Goal: Task Accomplishment & Management: Manage account settings

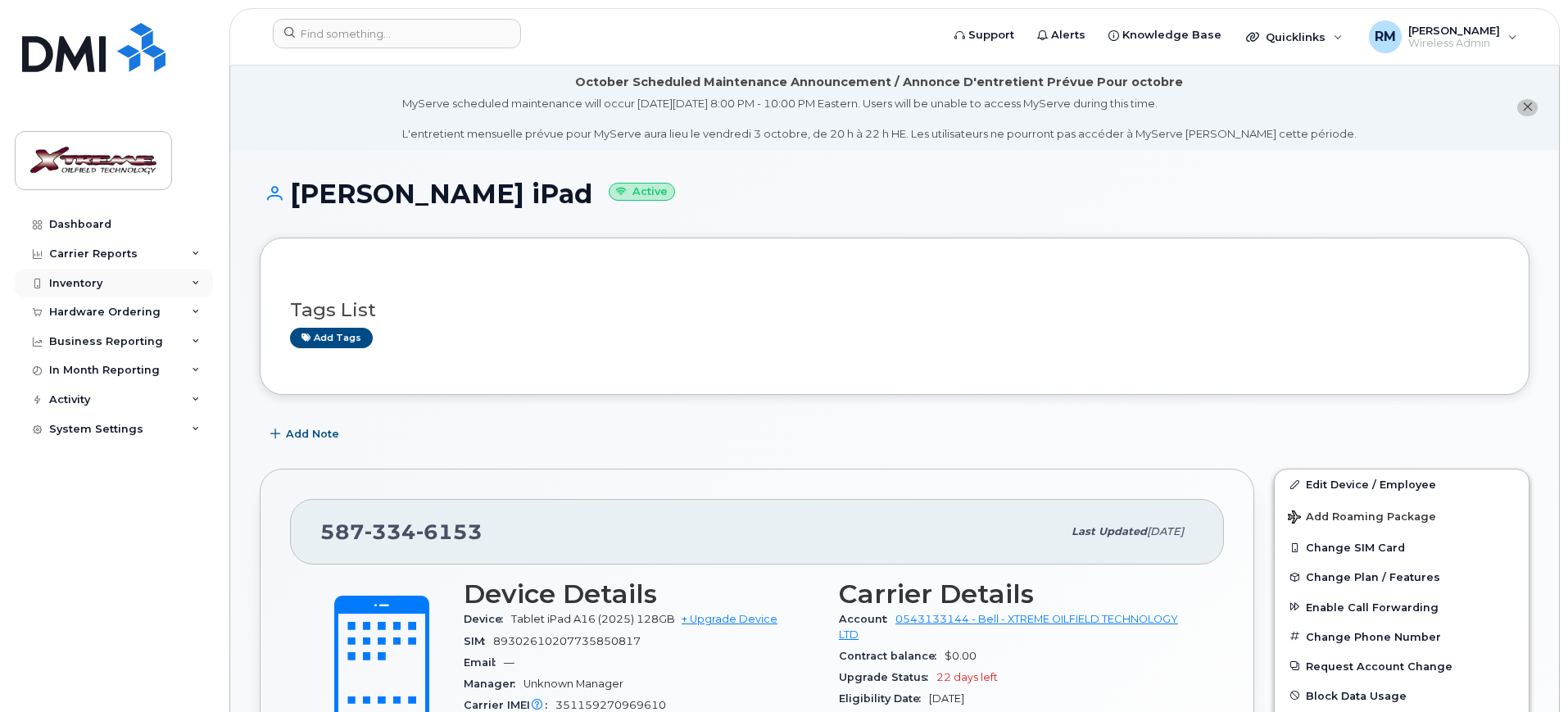
click at [98, 282] on div "Inventory" at bounding box center [75, 283] width 53 height 13
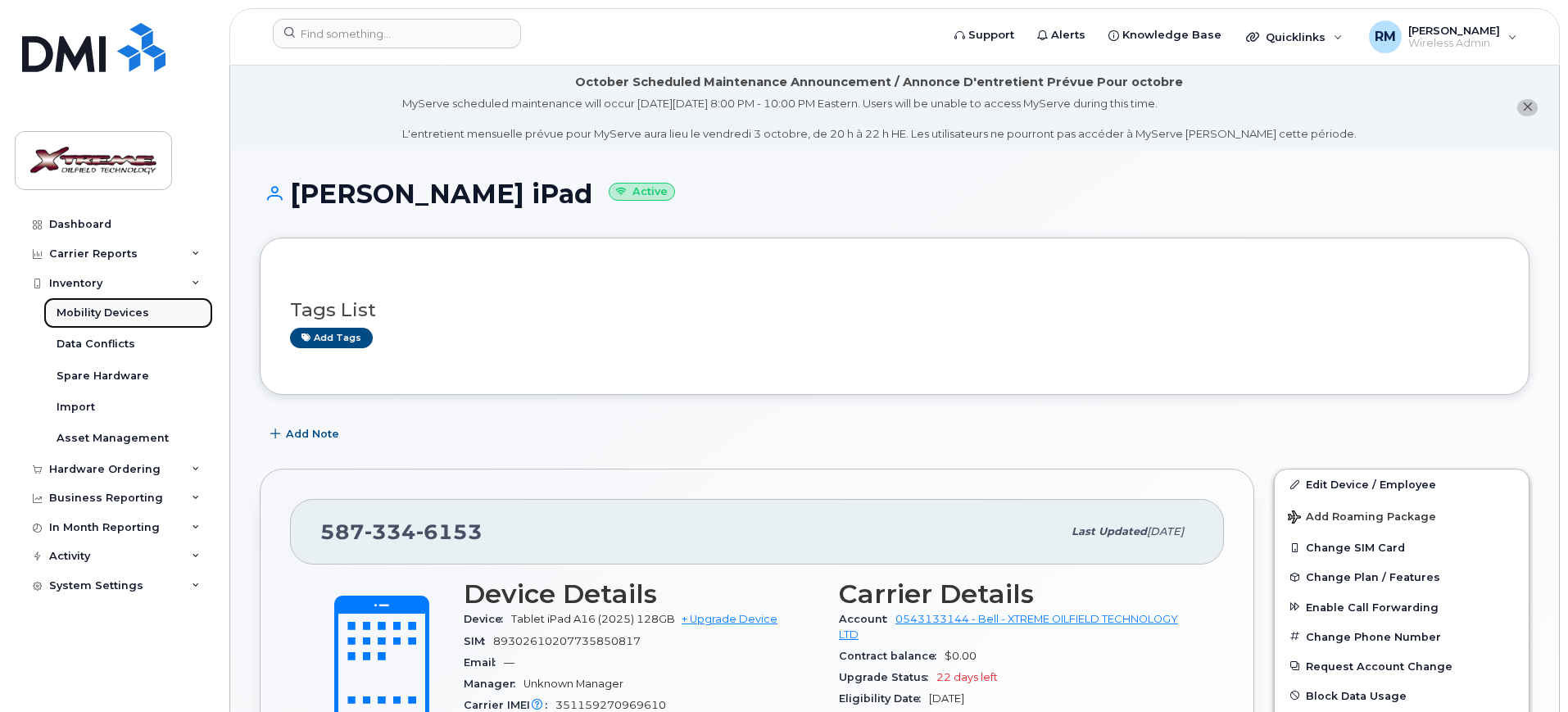
click at [111, 308] on div "Mobility Devices" at bounding box center [103, 312] width 92 height 14
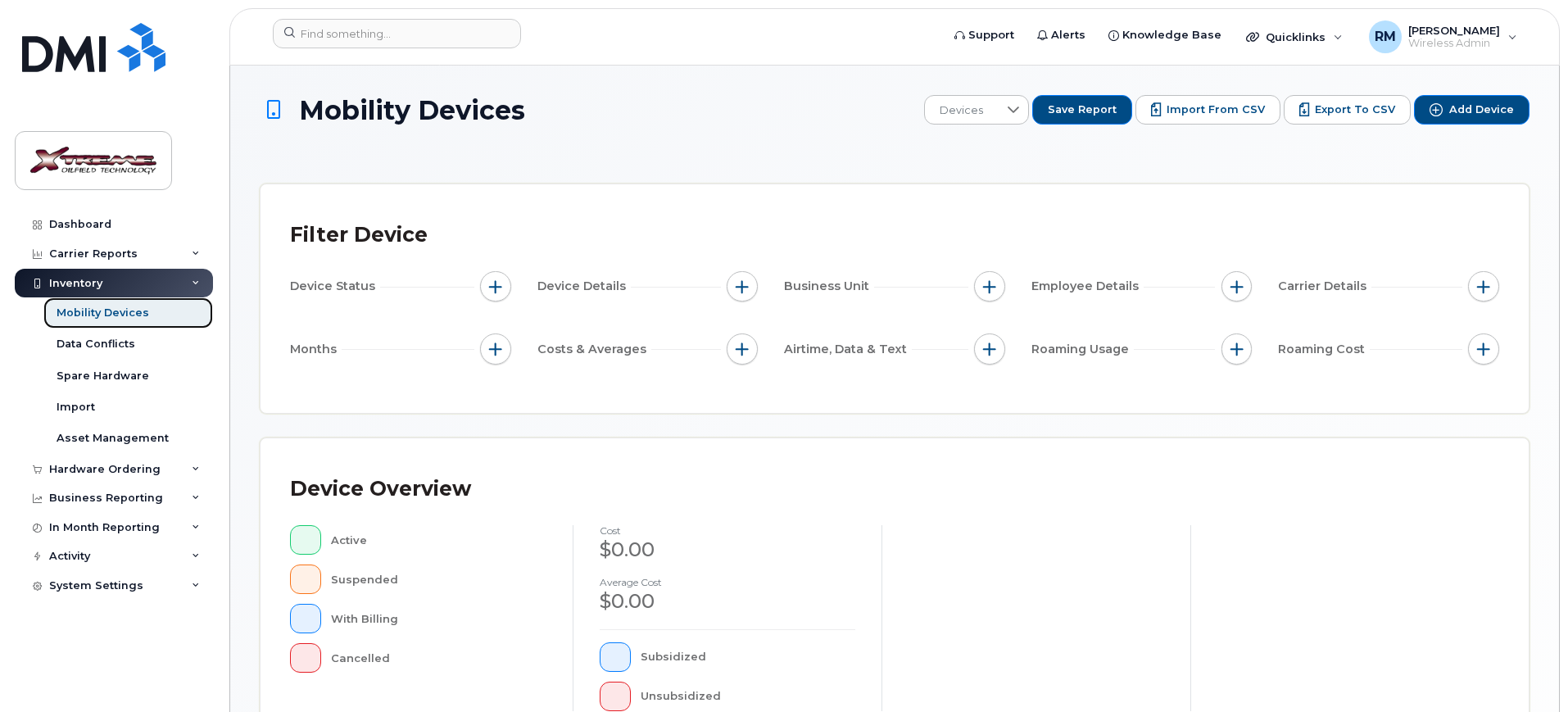
scroll to position [444, 0]
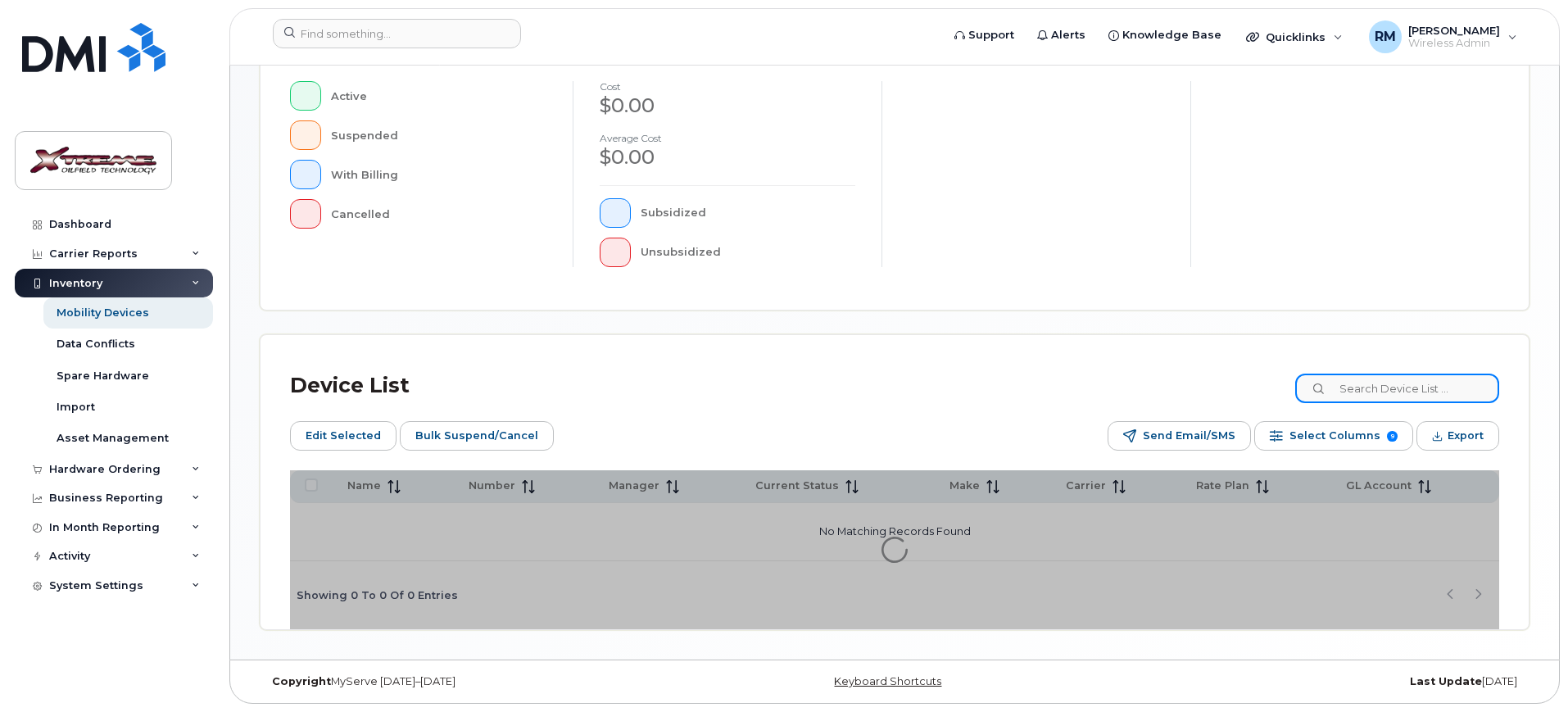
click at [1389, 387] on input at bounding box center [1398, 388] width 204 height 30
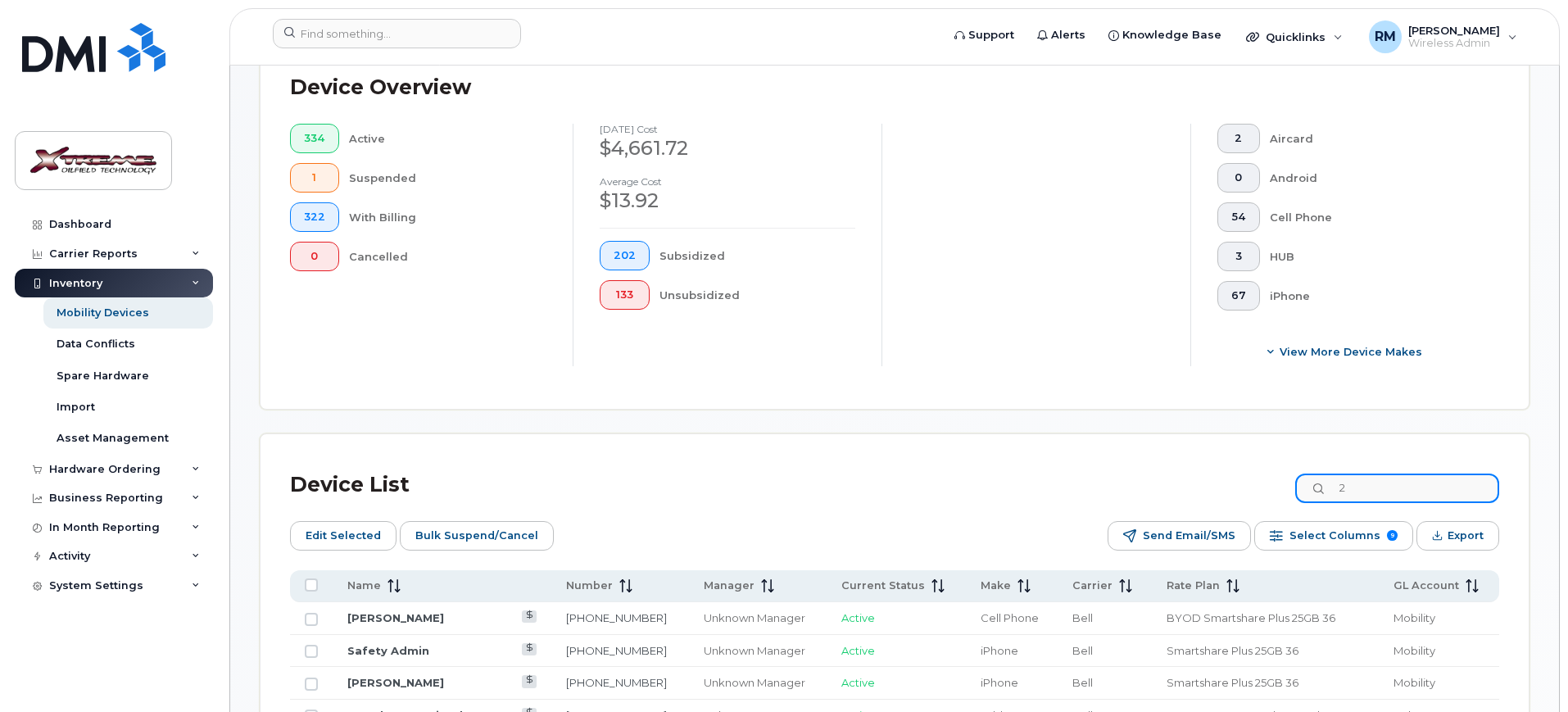
scroll to position [473, 0]
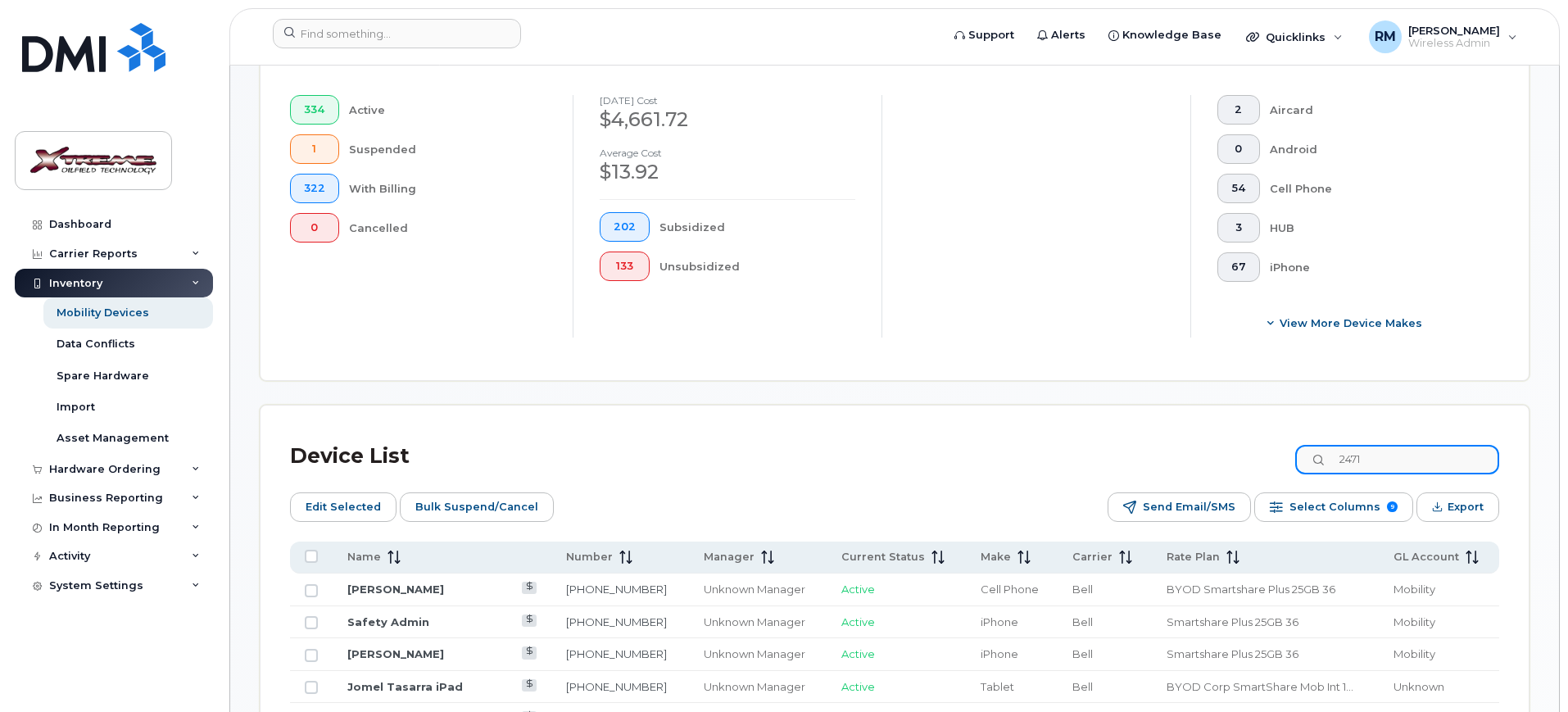
type input "2471"
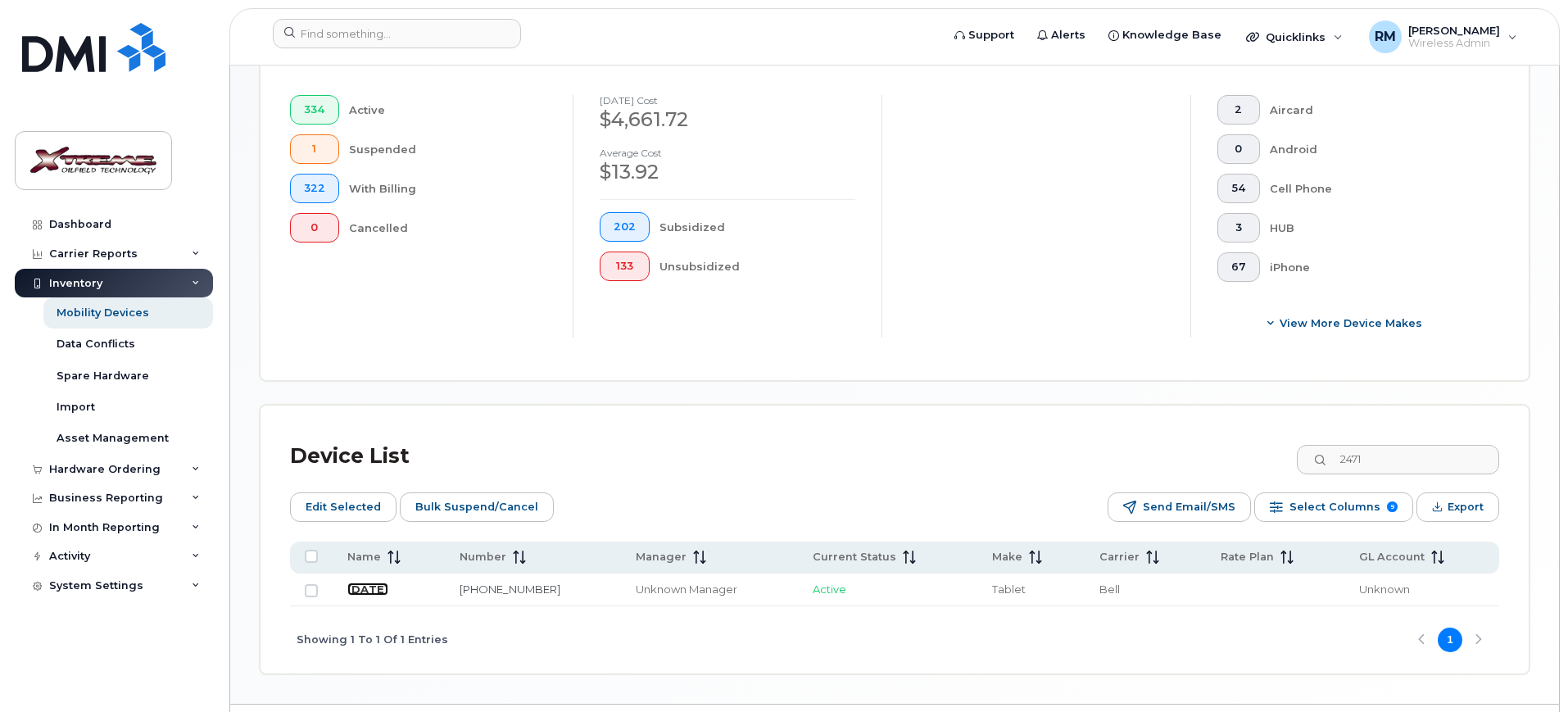
click at [384, 582] on link "[DATE]" at bounding box center [367, 589] width 41 height 13
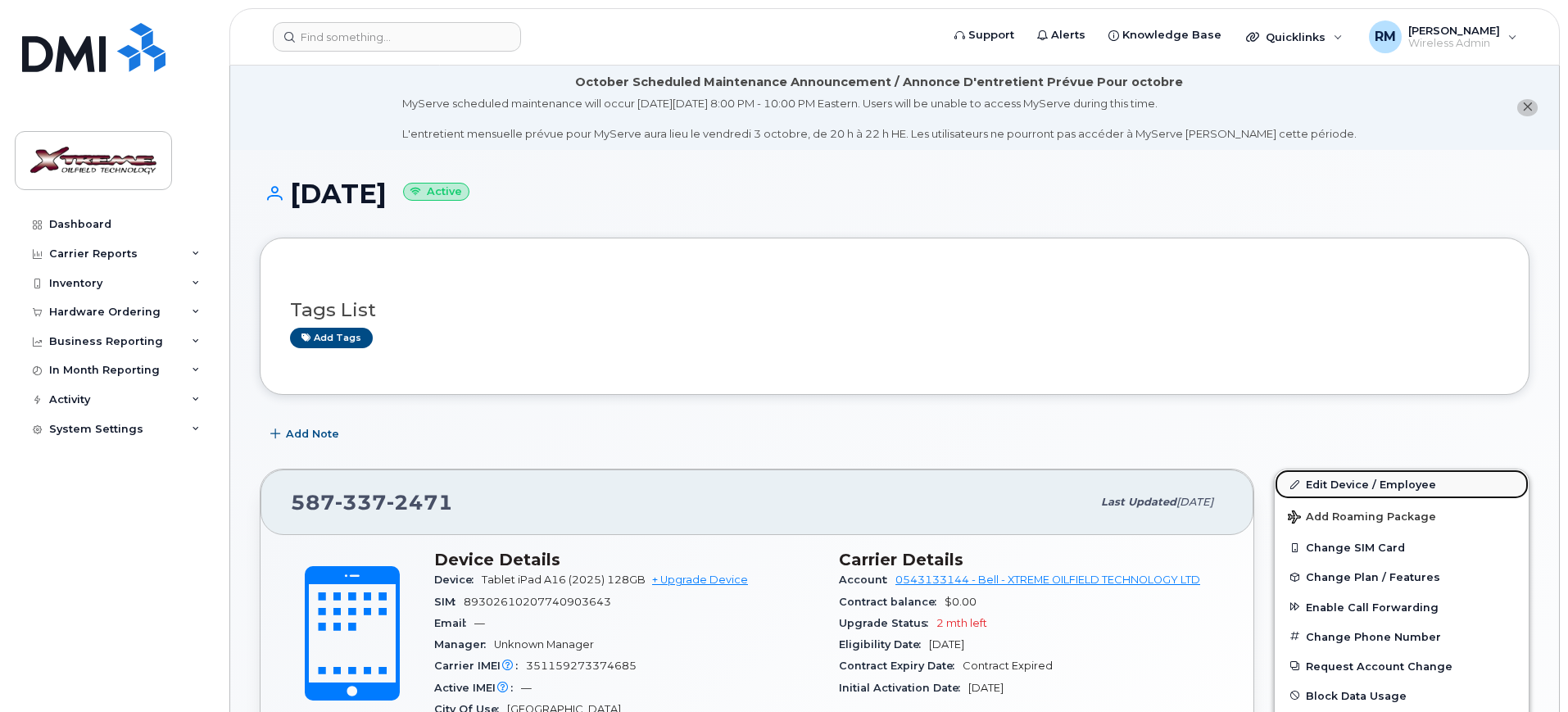
click at [1384, 478] on link "Edit Device / Employee" at bounding box center [1402, 483] width 254 height 30
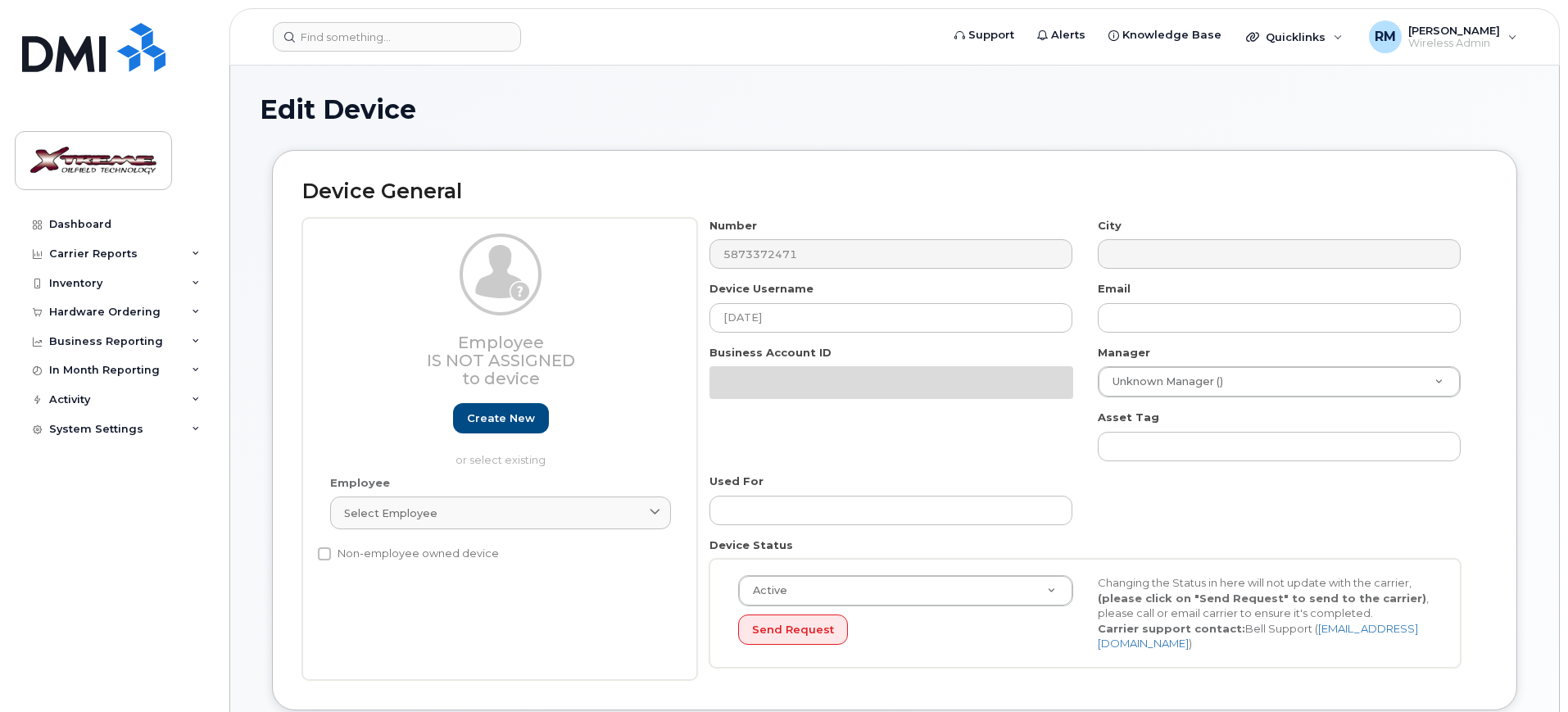
select select "4343095"
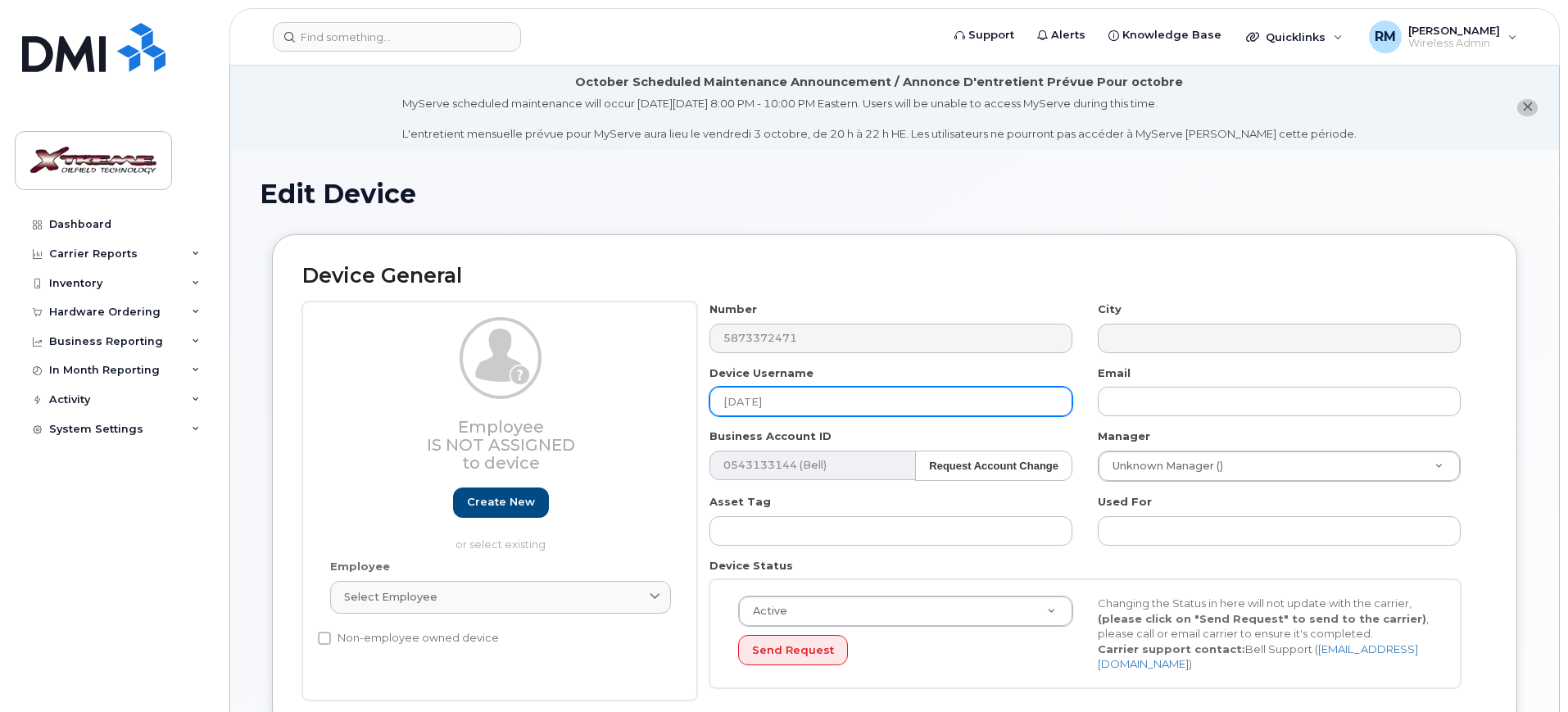
drag, startPoint x: 785, startPoint y: 403, endPoint x: 575, endPoint y: 413, distance: 210.2
click at [571, 413] on div "Employee Is not assigned to device Create new or select existing Employee Selec…" at bounding box center [895, 501] width 1184 height 399
type input "H"
type input "[PERSON_NAME]"
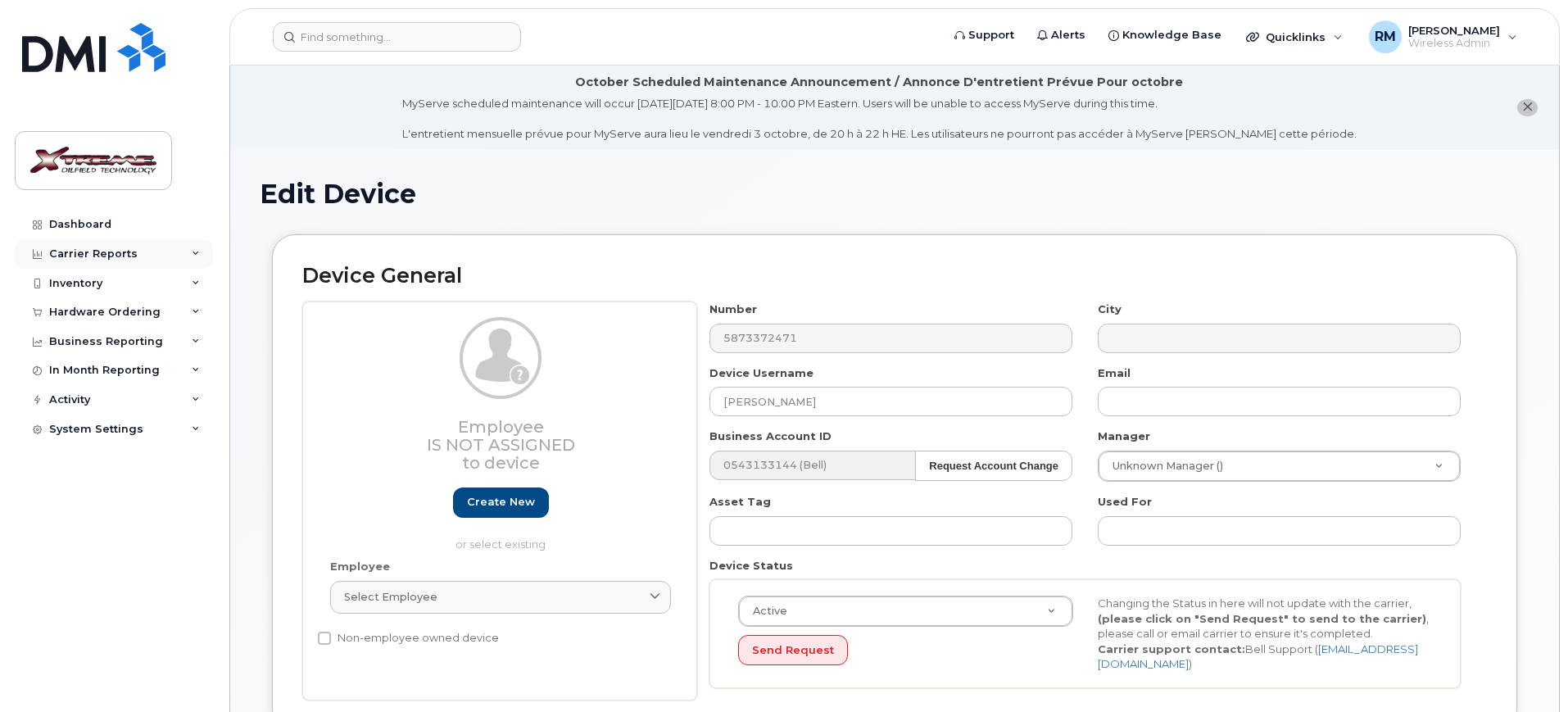
click at [76, 256] on div "Carrier Reports" at bounding box center [93, 254] width 88 height 13
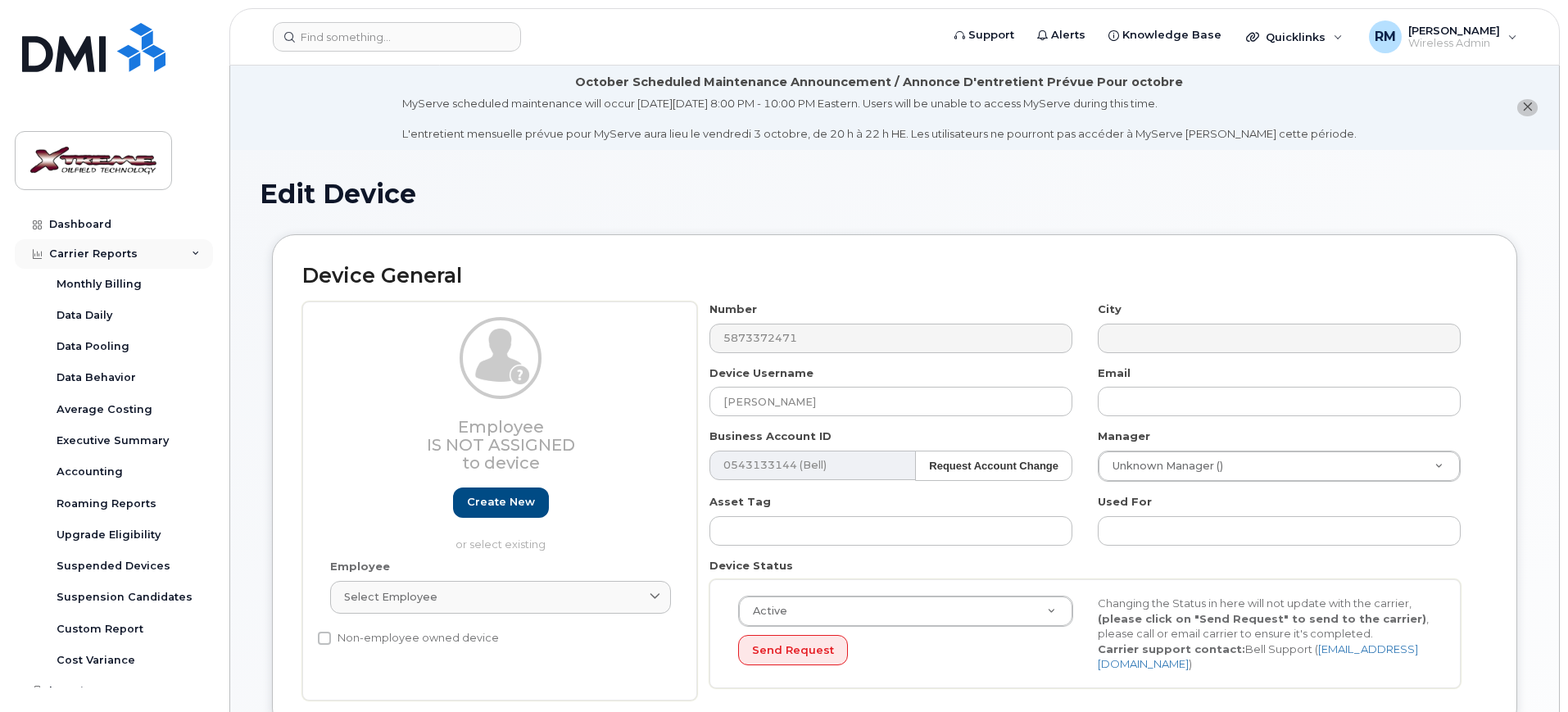
click at [105, 253] on div "Carrier Reports" at bounding box center [93, 254] width 88 height 13
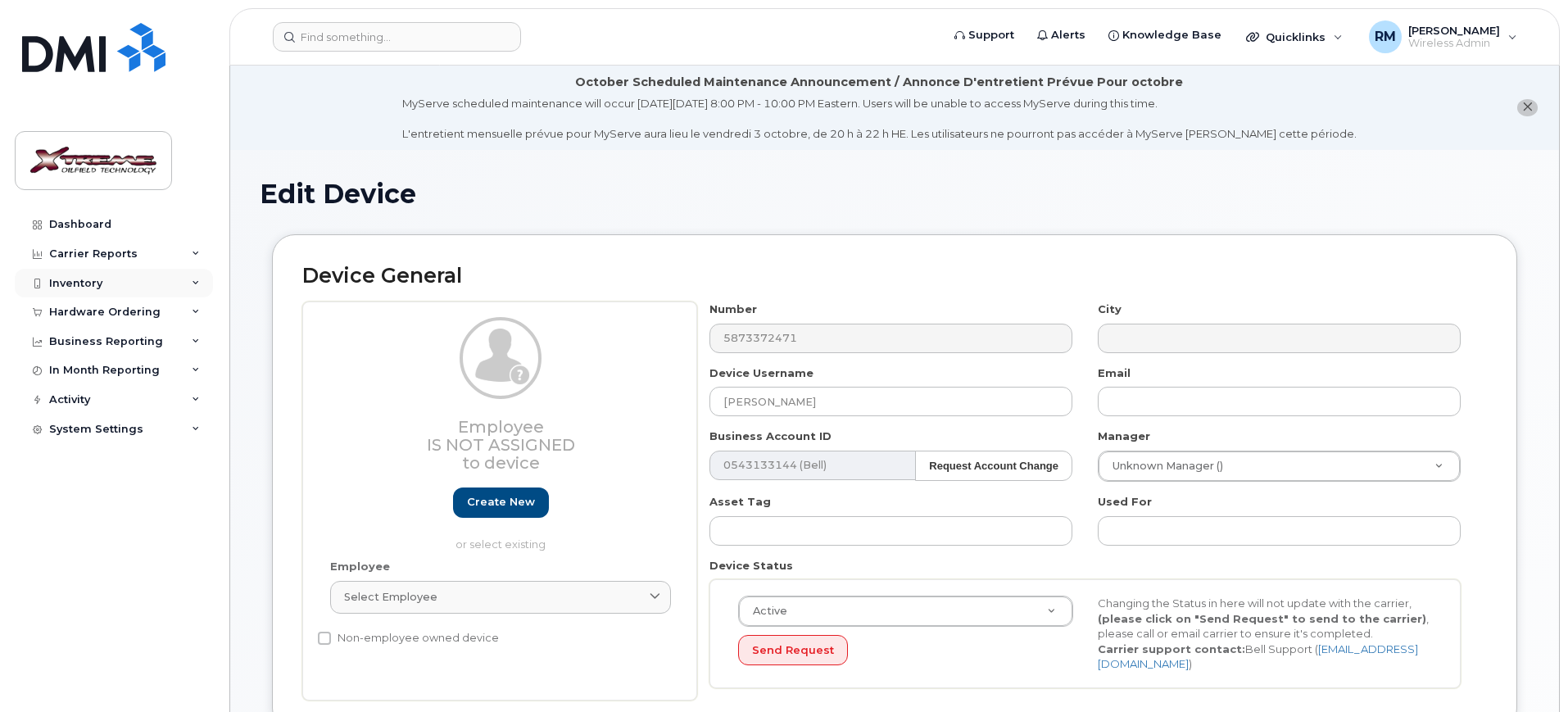
click at [86, 283] on div "Inventory" at bounding box center [75, 283] width 53 height 13
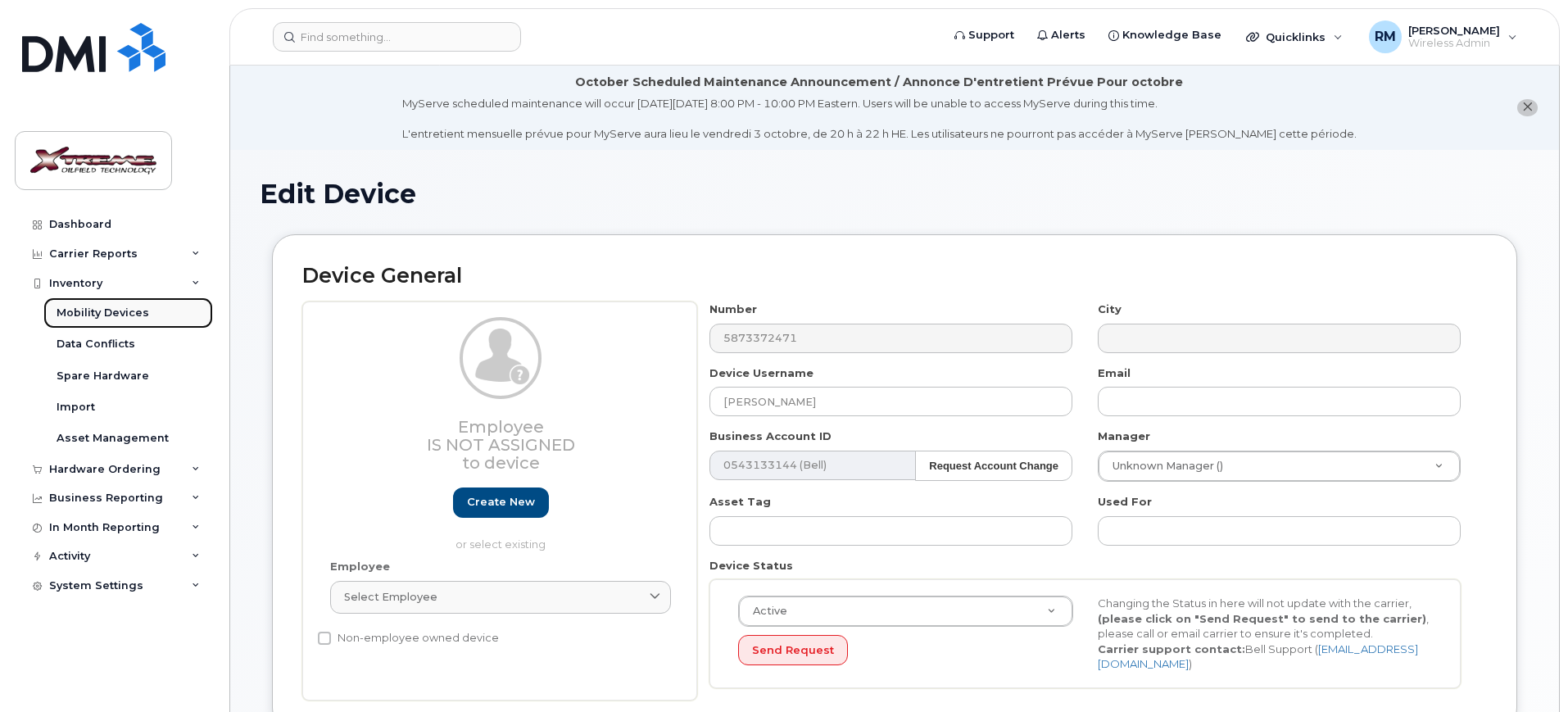
click at [87, 307] on div "Mobility Devices" at bounding box center [103, 312] width 92 height 14
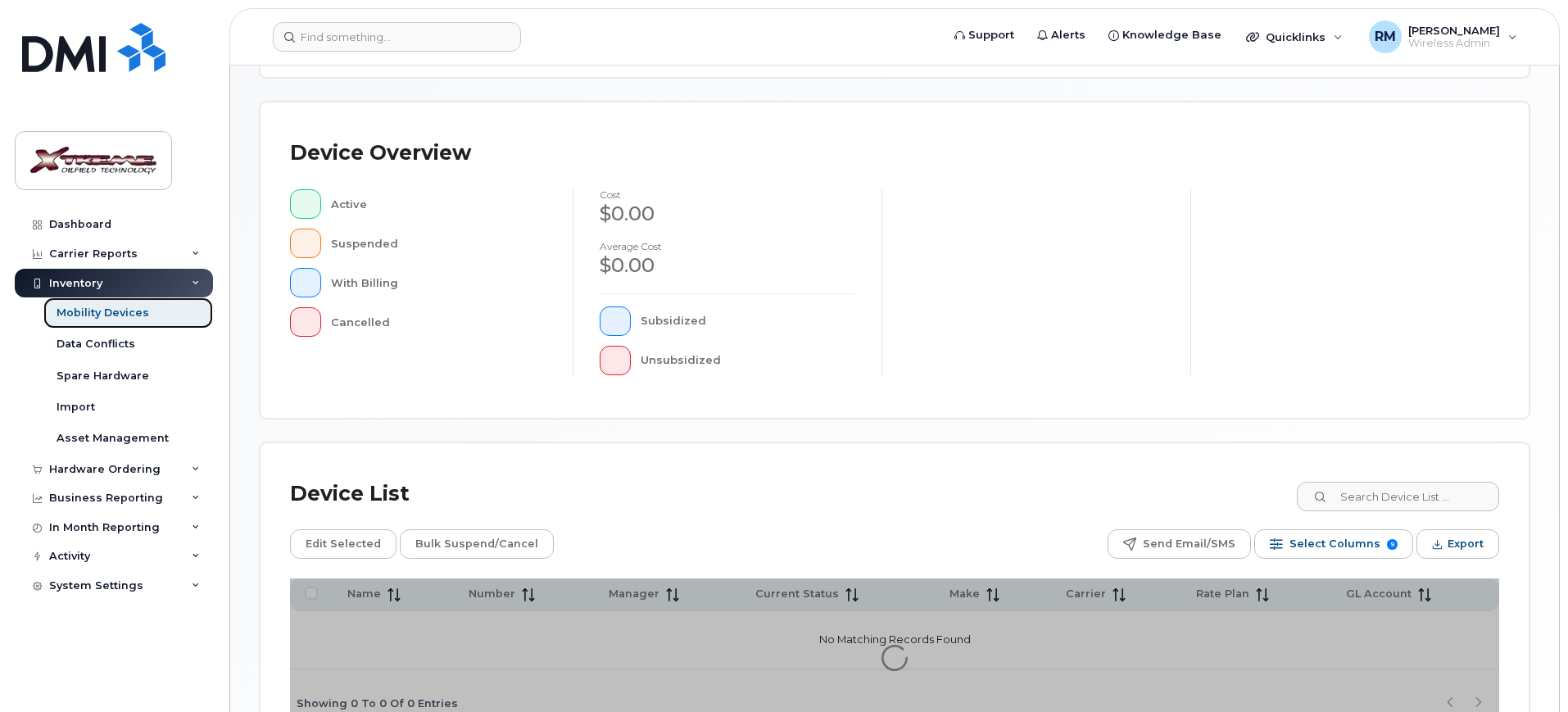
scroll to position [414, 0]
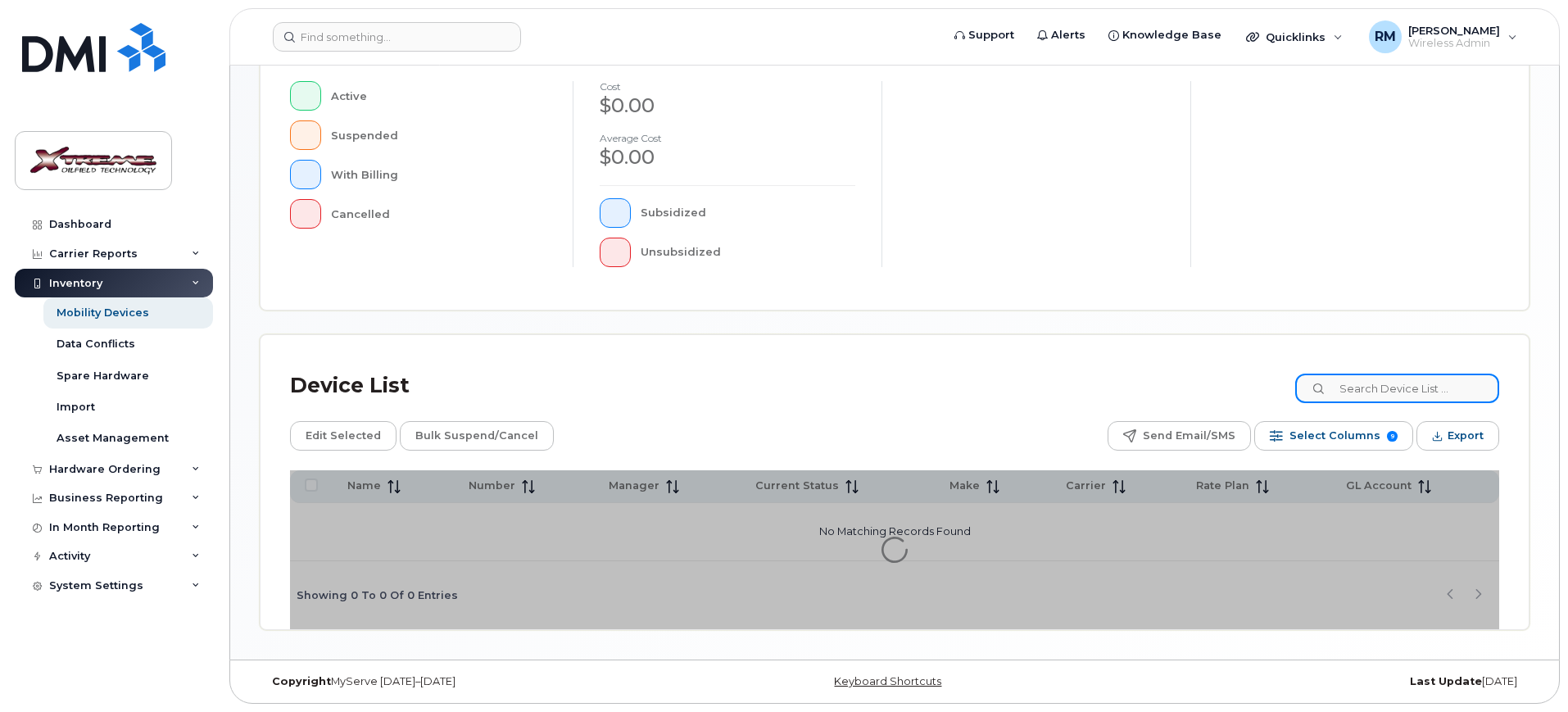
click at [1454, 383] on input at bounding box center [1398, 388] width 204 height 30
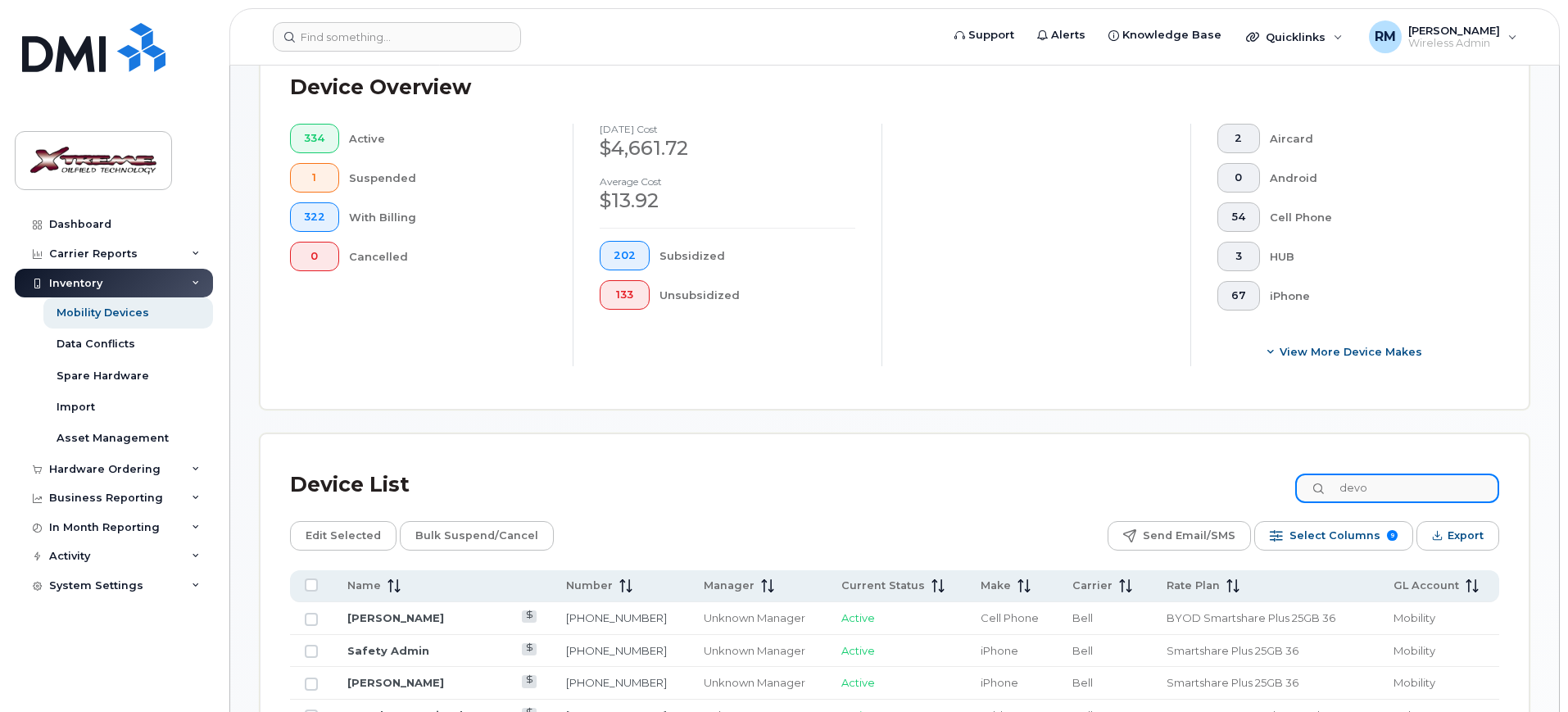
scroll to position [443, 0]
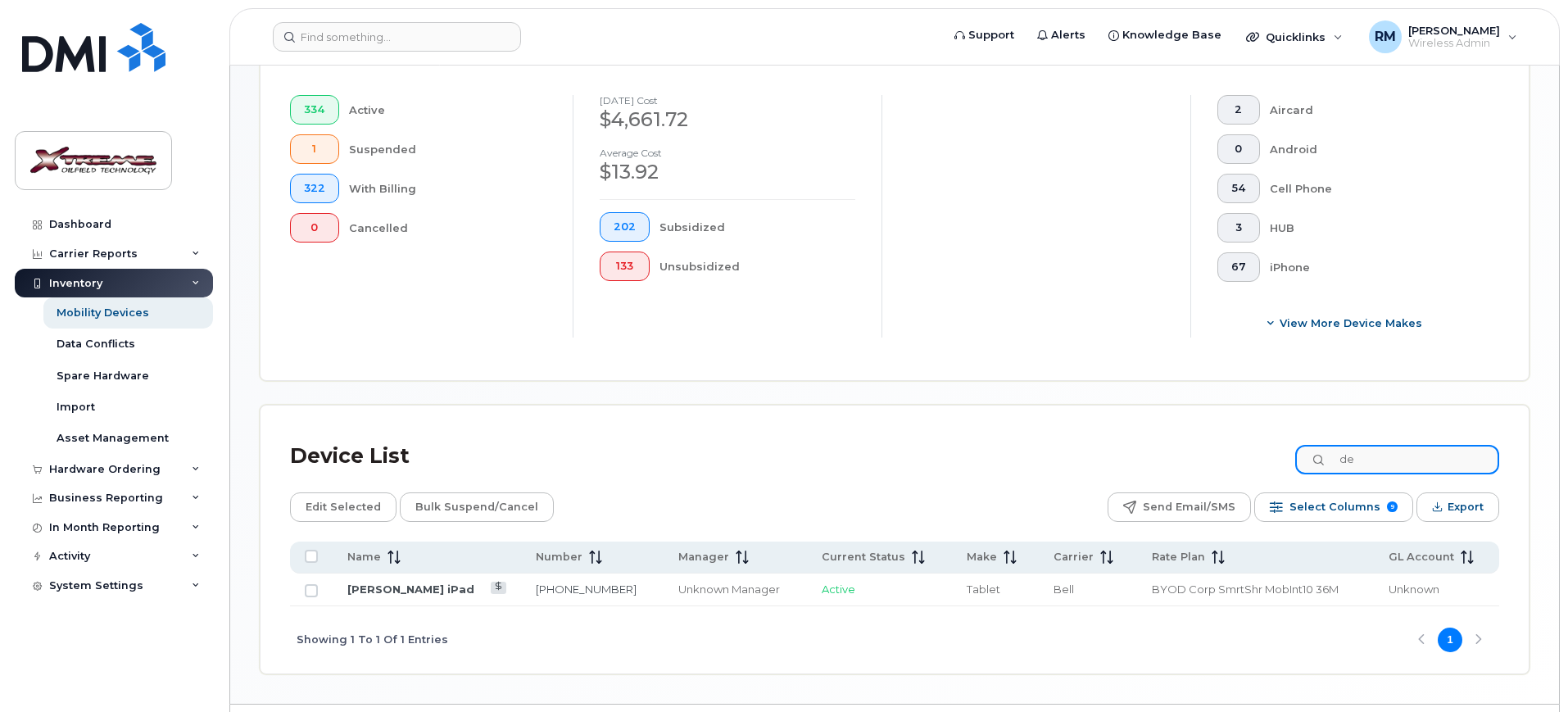
type input "d"
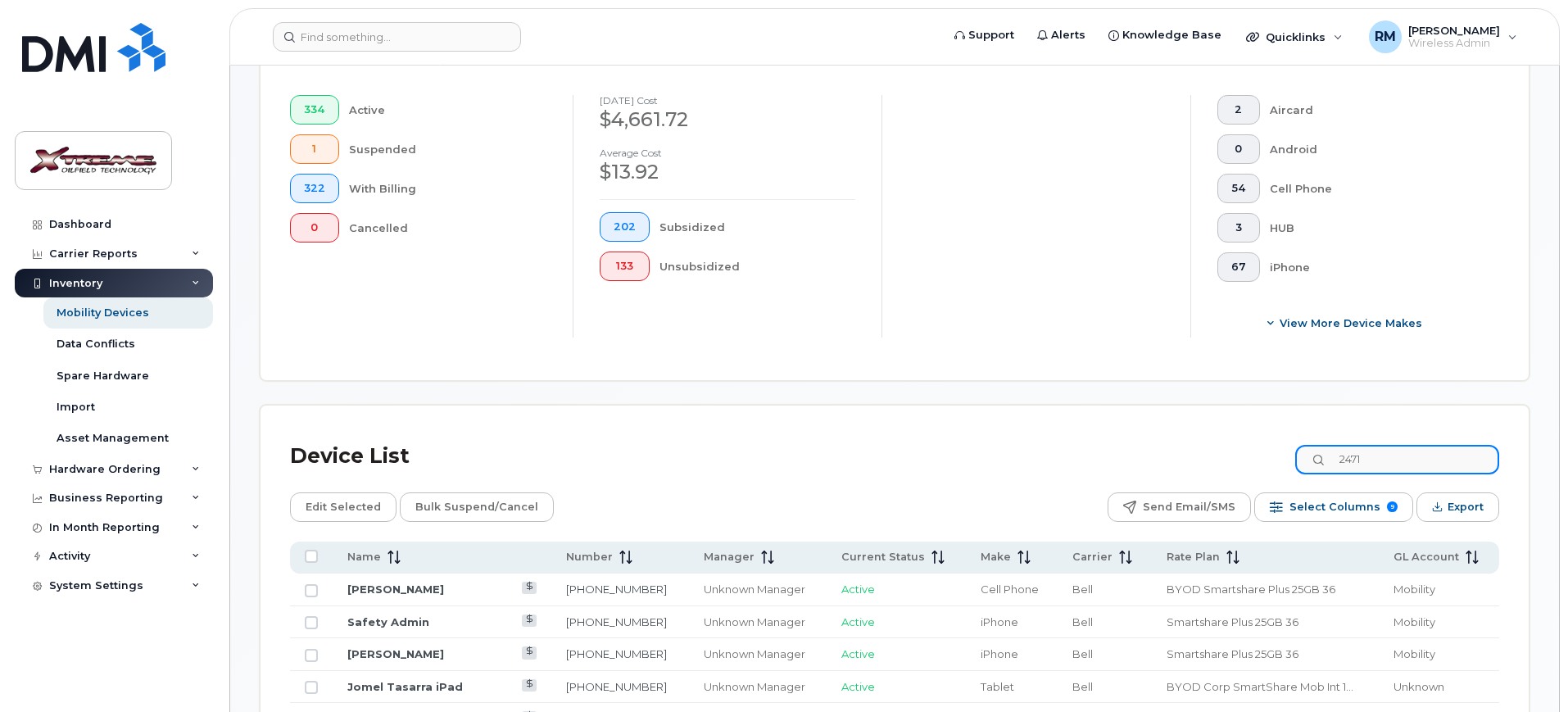
type input "2471"
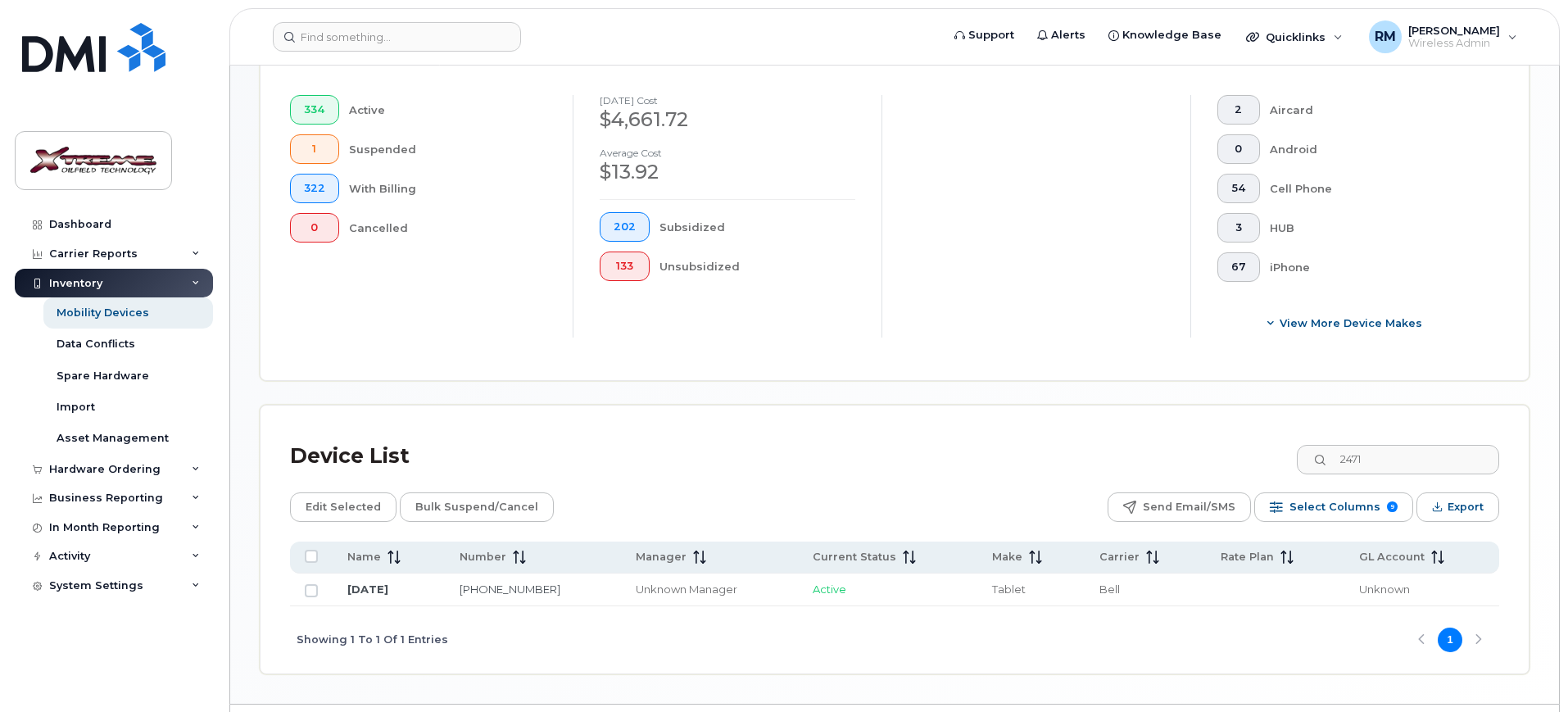
click at [80, 286] on div "Inventory" at bounding box center [75, 283] width 53 height 13
